Goal: Information Seeking & Learning: Learn about a topic

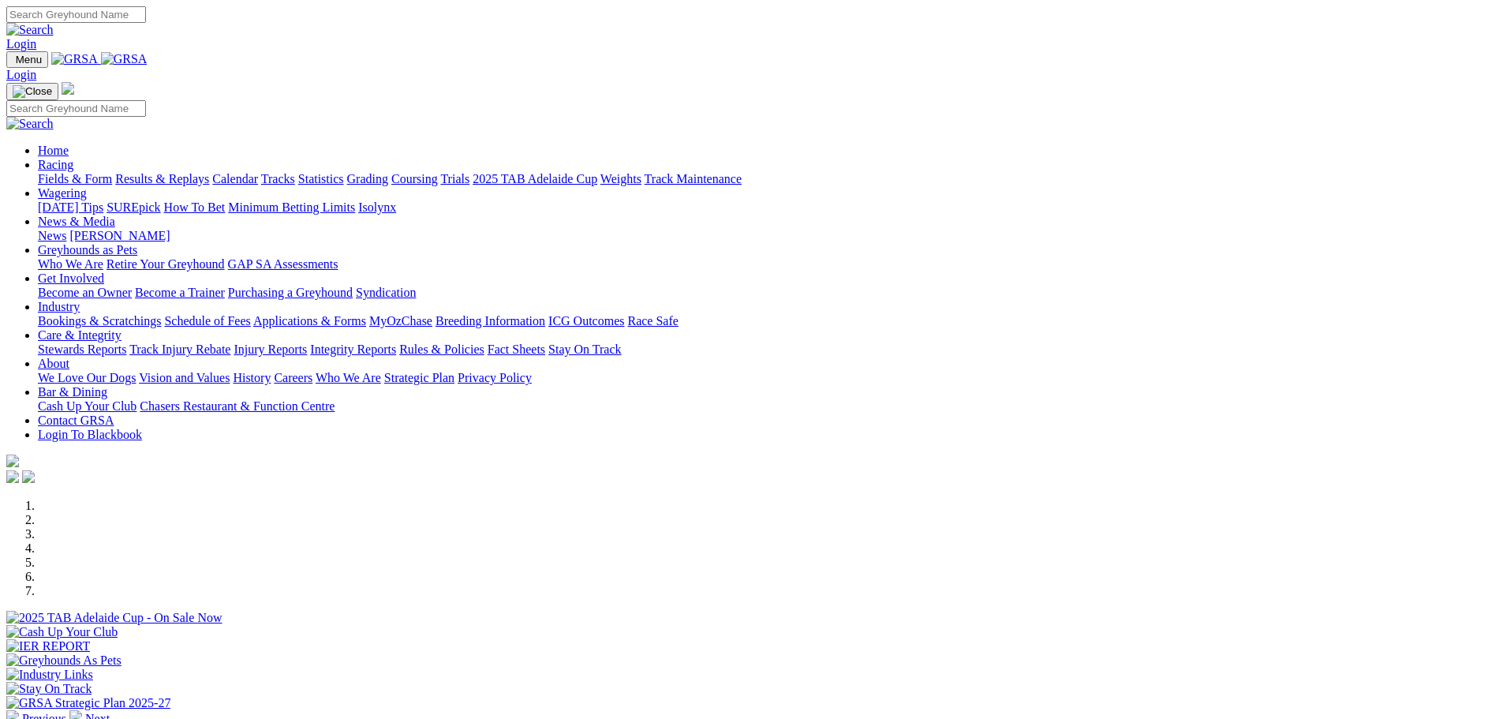
scroll to position [316, 0]
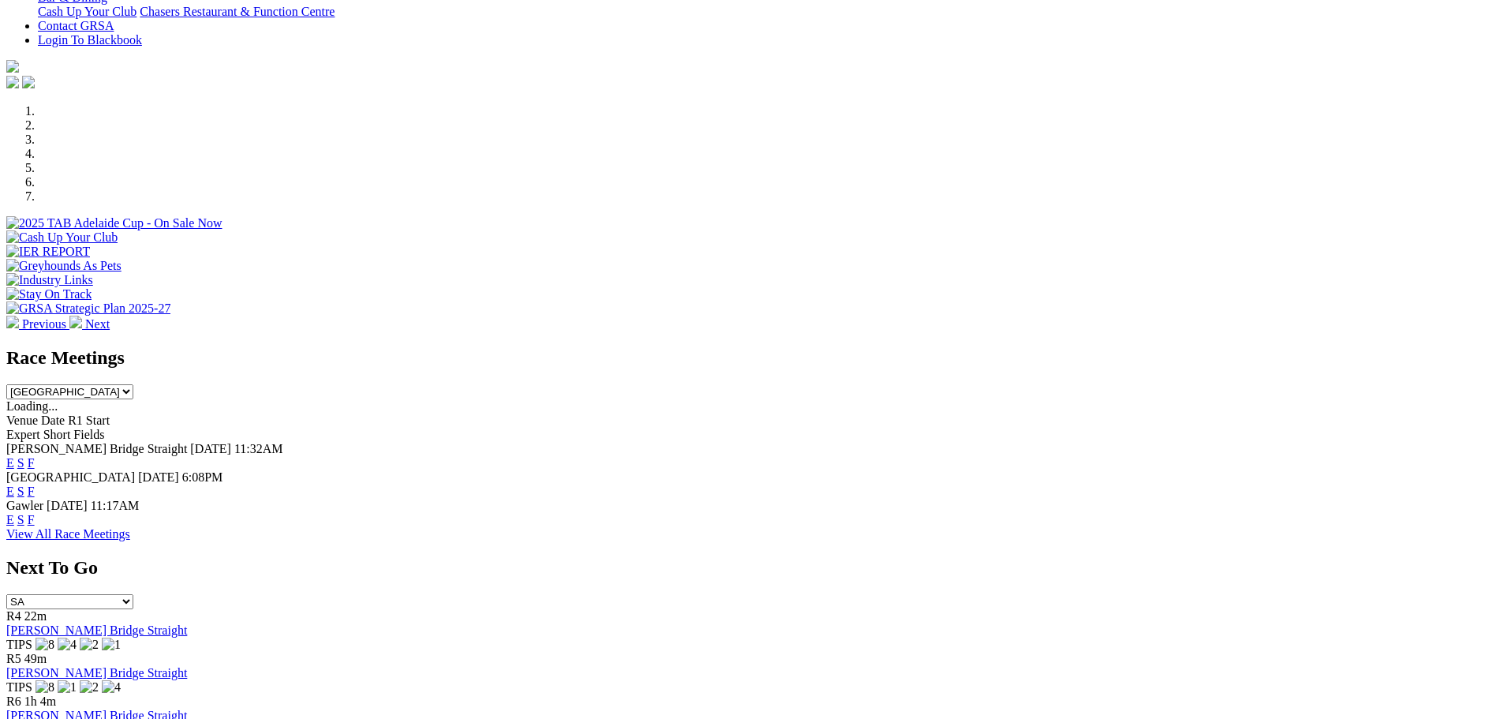
click at [35, 513] on link "F" at bounding box center [31, 519] width 7 height 13
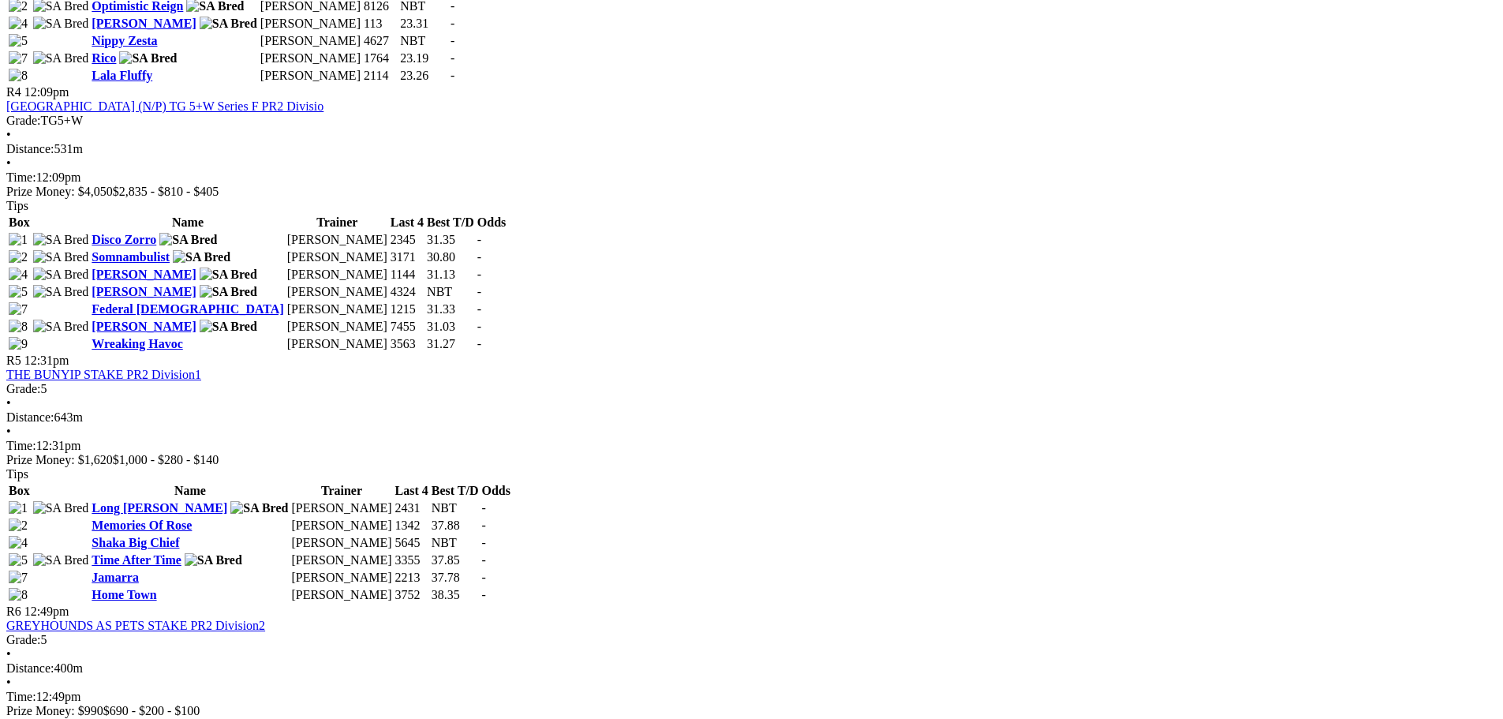
scroll to position [1420, 0]
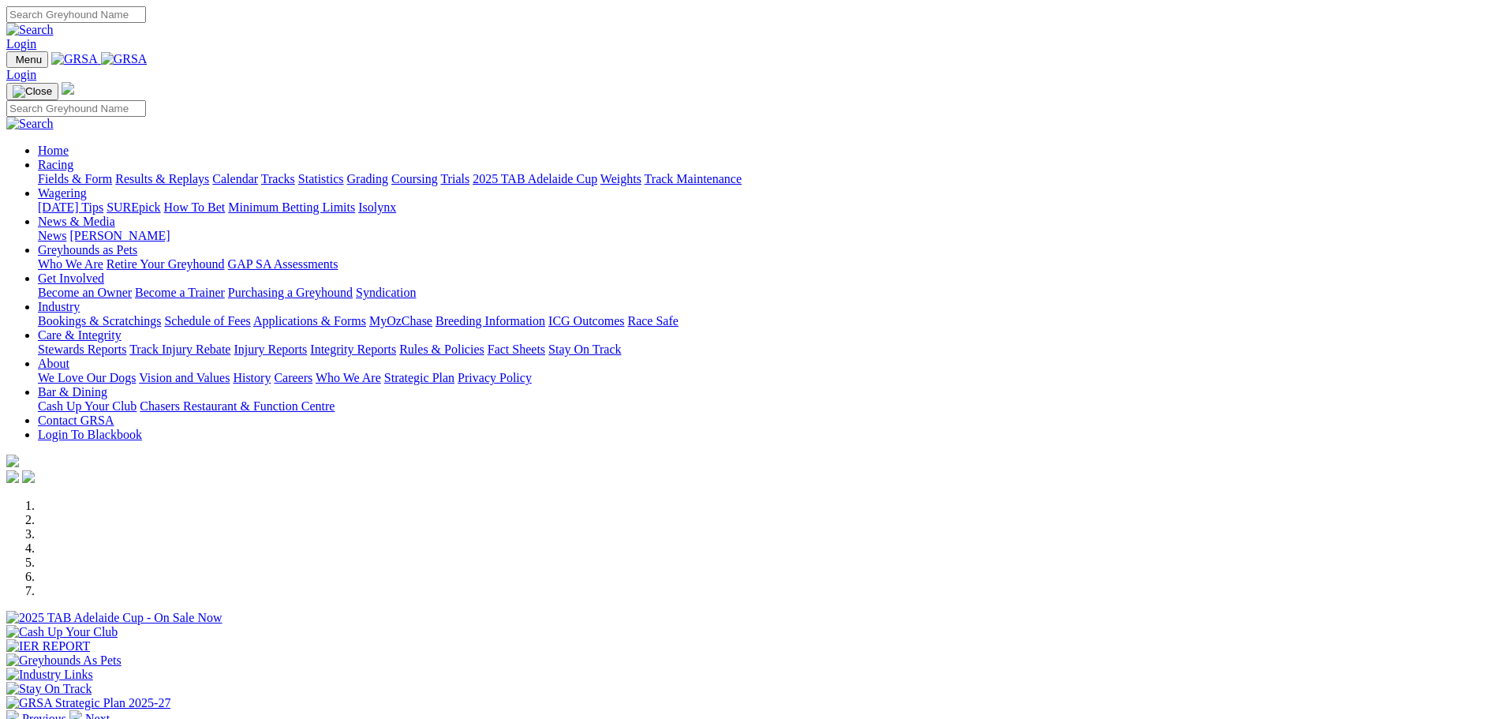
scroll to position [394, 0]
